Goal: Check status: Check status

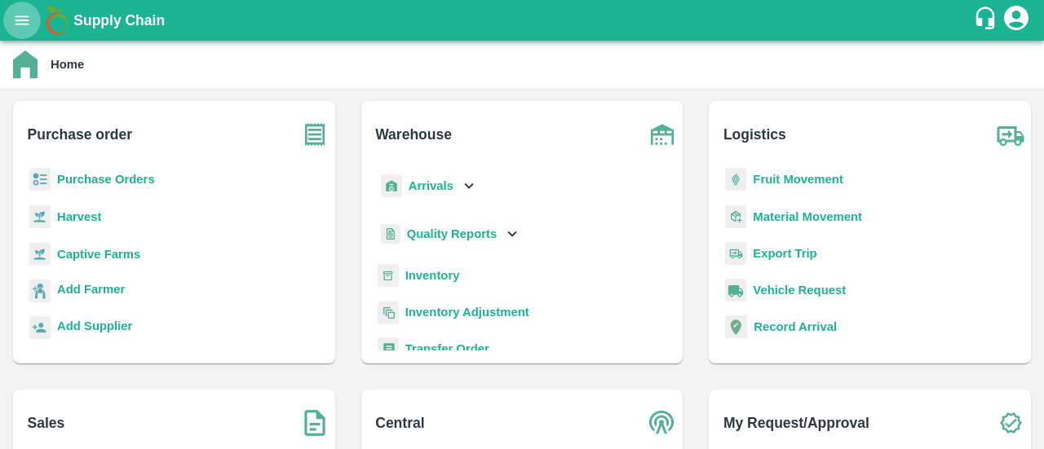
click at [27, 32] on button "open drawer" at bounding box center [22, 21] width 38 height 38
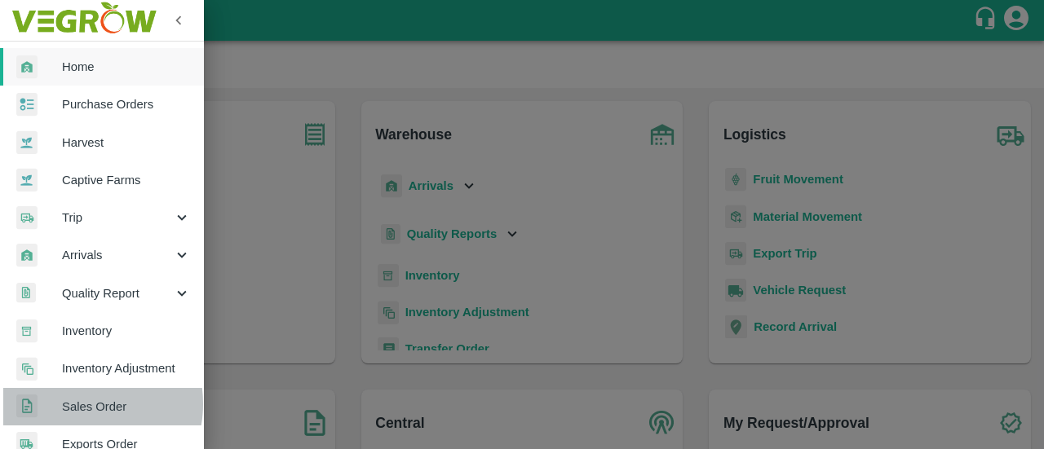
click at [79, 404] on span "Sales Order" at bounding box center [126, 407] width 129 height 18
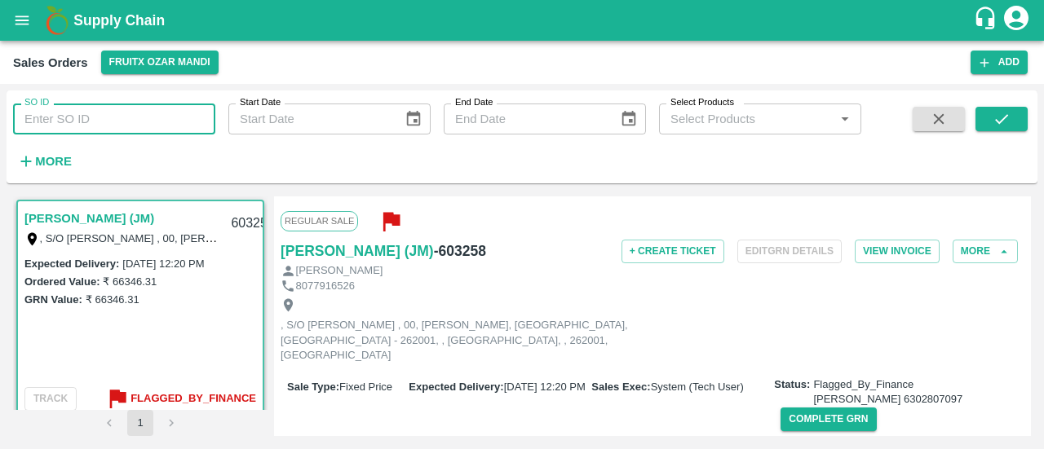
click at [69, 122] on input "SO ID" at bounding box center [114, 119] width 202 height 31
type input "599513"
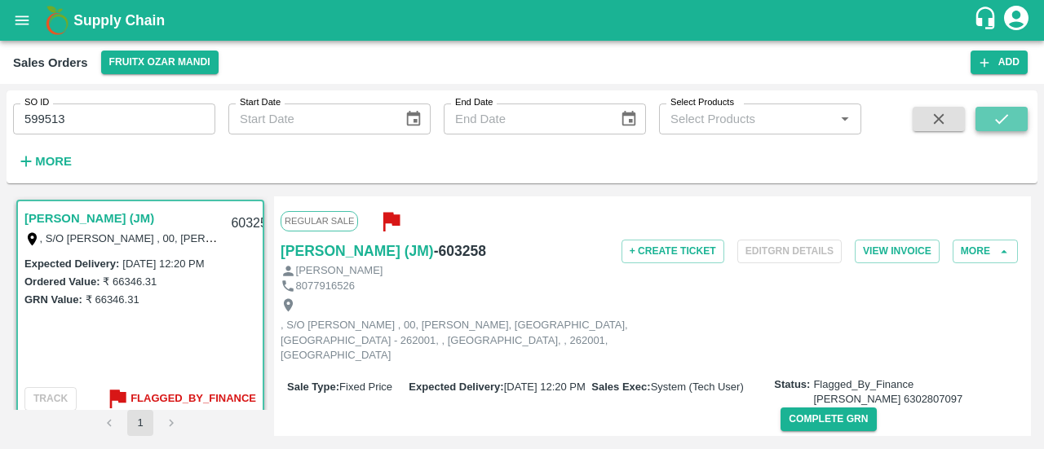
click at [998, 125] on icon "submit" at bounding box center [1002, 119] width 18 height 18
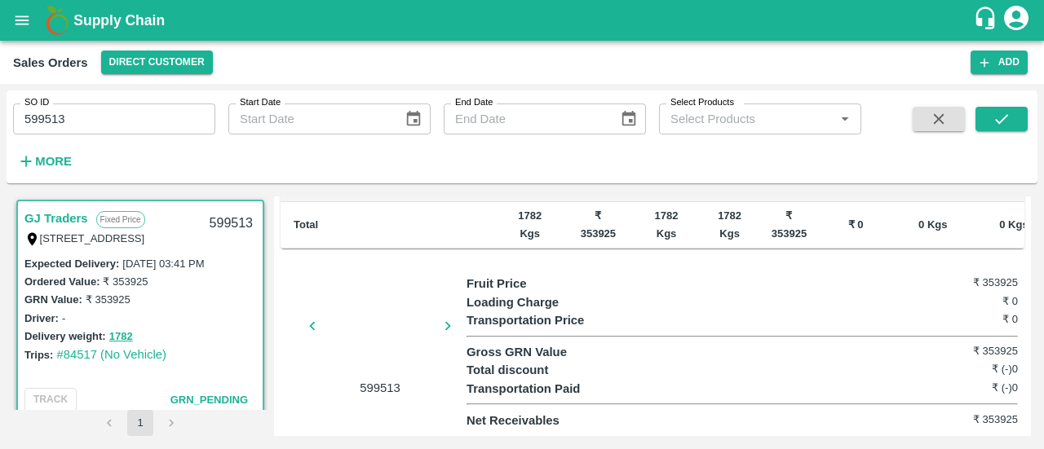
scroll to position [538, 0]
drag, startPoint x: 112, startPoint y: 126, endPoint x: 9, endPoint y: 120, distance: 103.0
click at [9, 120] on div "SO ID 599513 SO ID" at bounding box center [107, 113] width 215 height 44
